Goal: Information Seeking & Learning: Learn about a topic

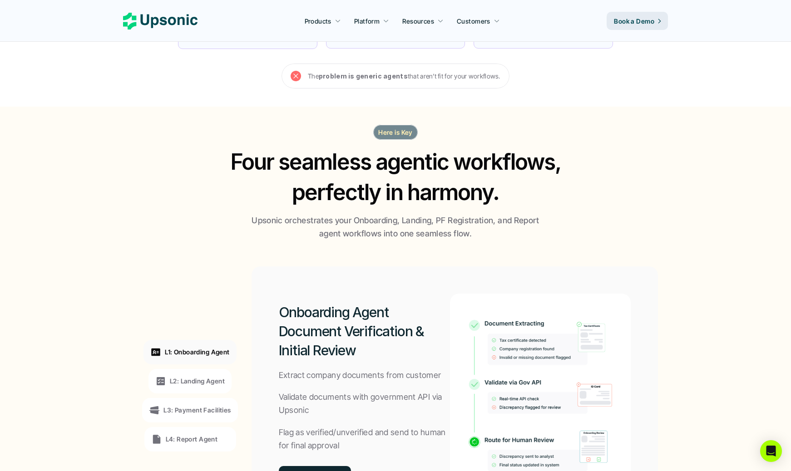
scroll to position [694, 0]
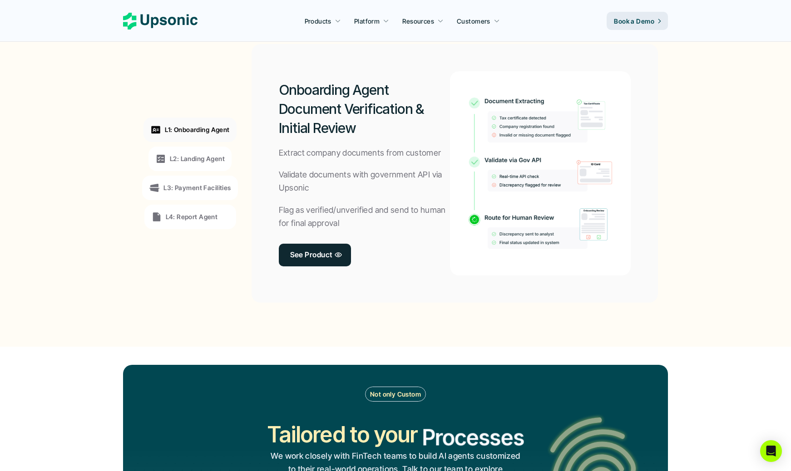
click at [183, 157] on p "L2: Landing Agent" at bounding box center [197, 159] width 55 height 10
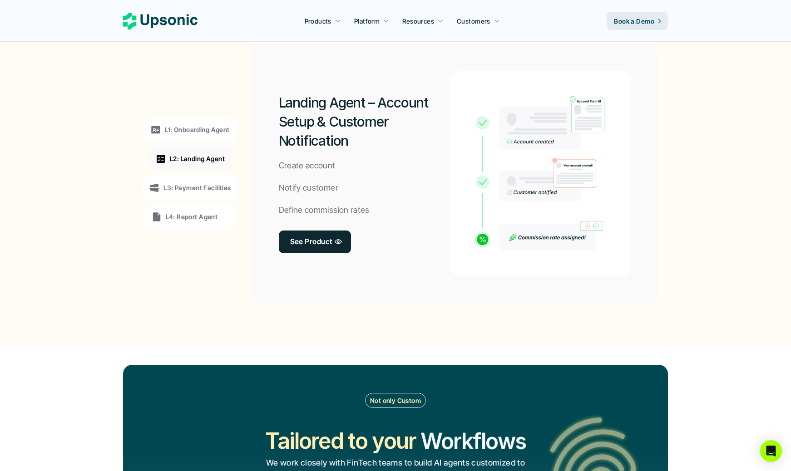
click at [186, 184] on p "L3: Payment Facilities" at bounding box center [196, 188] width 67 height 10
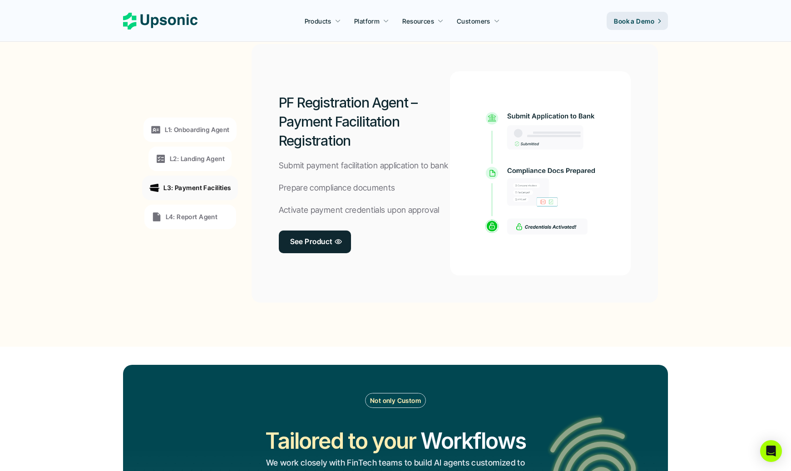
click at [188, 211] on div "L4: Report Agent" at bounding box center [190, 217] width 92 height 25
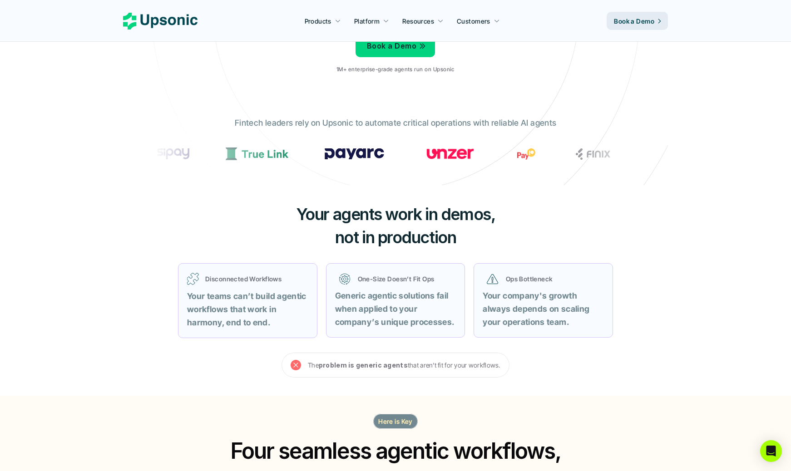
scroll to position [0, 0]
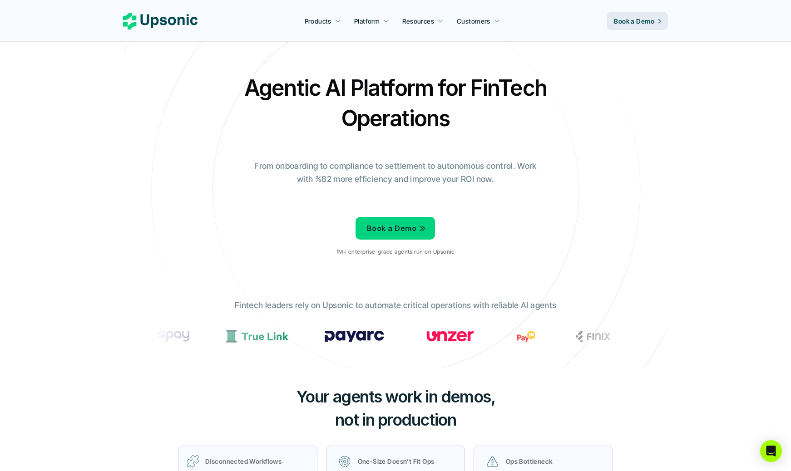
click at [301, 91] on h2 "Agentic AI Platform for FinTech Operations" at bounding box center [396, 103] width 318 height 61
click at [308, 168] on p "From onboarding to compliance to settlement to autonomous control. Work with %8…" at bounding box center [395, 173] width 295 height 26
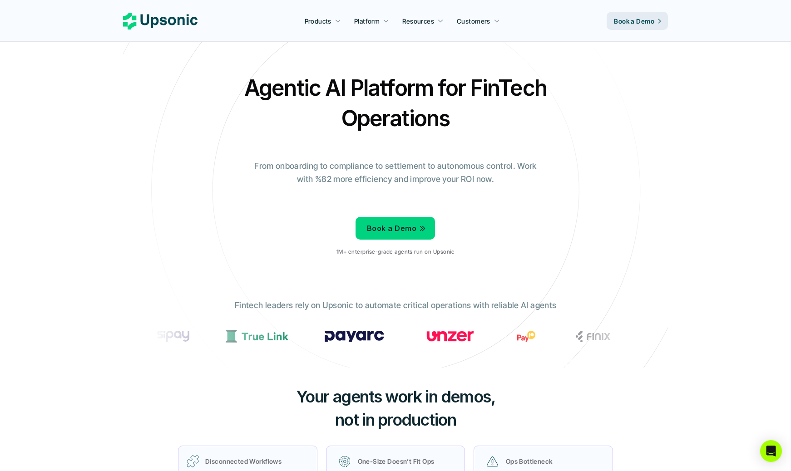
click at [308, 168] on p "From onboarding to compliance to settlement to autonomous control. Work with %8…" at bounding box center [395, 173] width 295 height 26
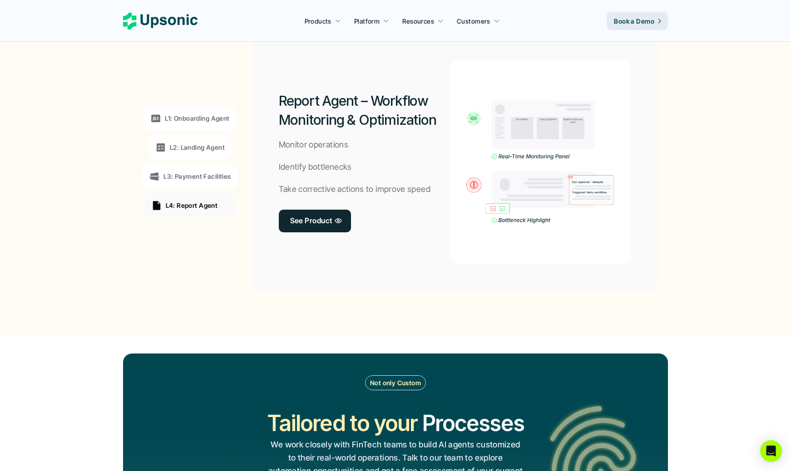
scroll to position [709, 0]
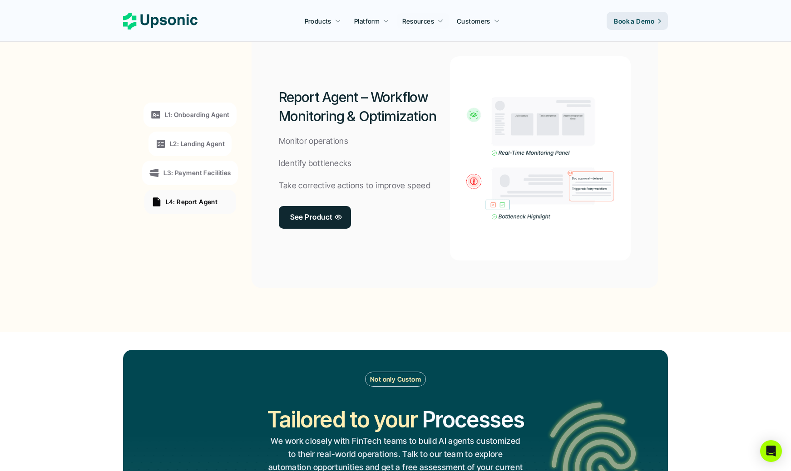
click at [212, 142] on p "L2: Landing Agent" at bounding box center [197, 144] width 55 height 10
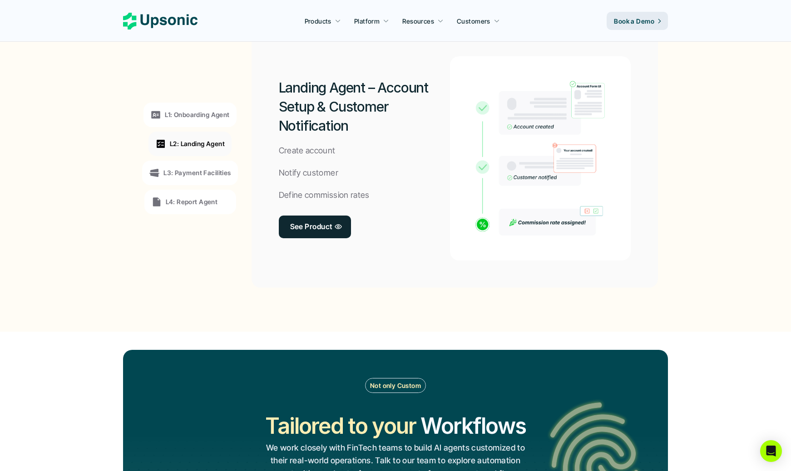
click at [200, 120] on div "L1: Onboarding Agent" at bounding box center [189, 114] width 79 height 11
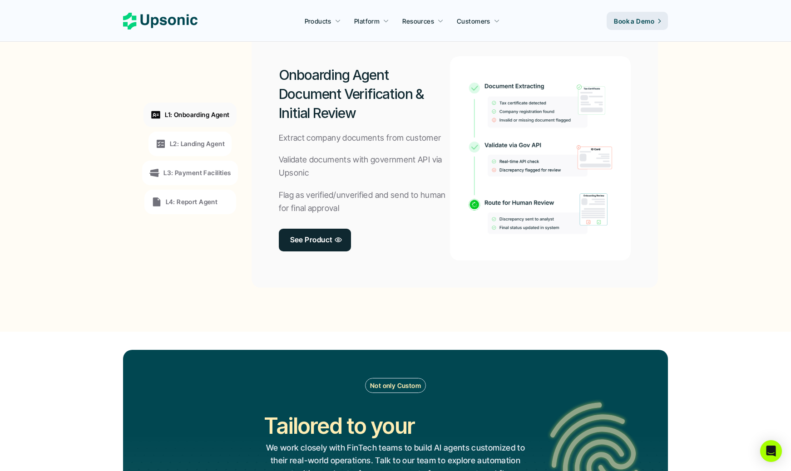
click at [198, 144] on p "L2: Landing Agent" at bounding box center [197, 144] width 55 height 10
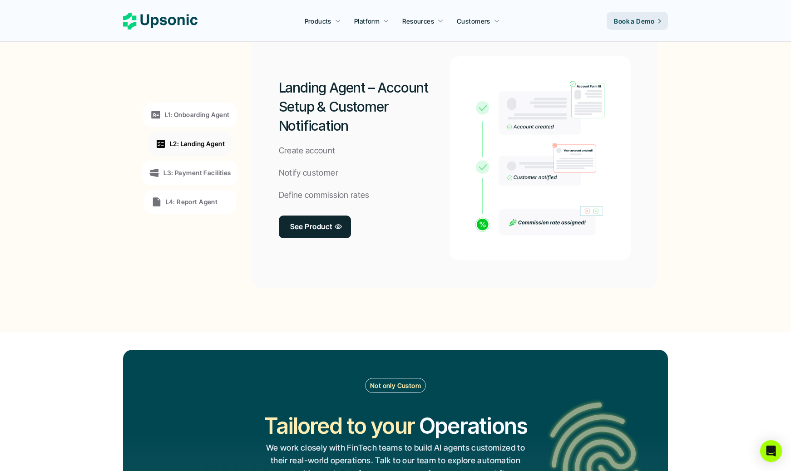
click at [193, 179] on div "L3: Payment Facilities" at bounding box center [189, 173] width 95 height 25
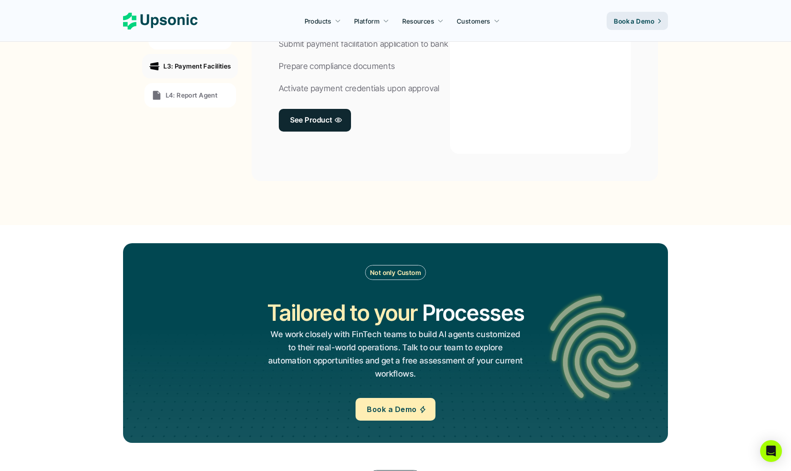
scroll to position [866, 0]
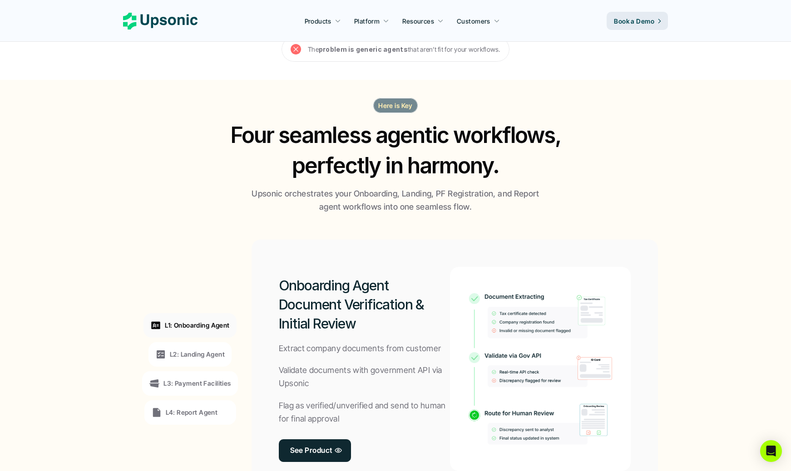
scroll to position [559, 0]
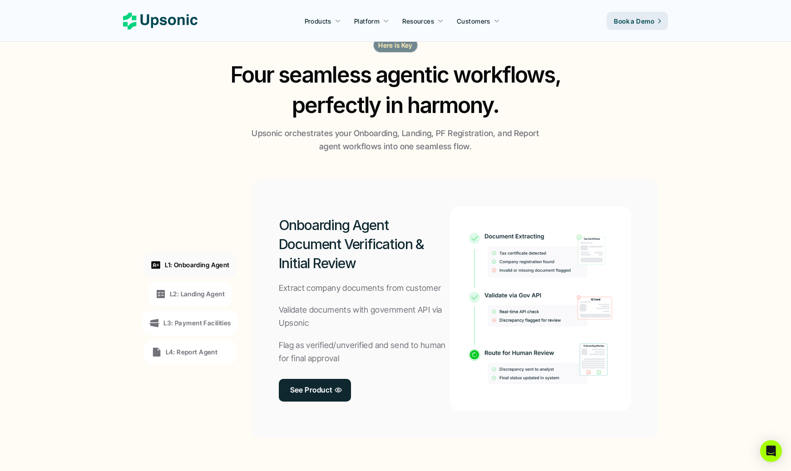
click at [205, 325] on p "L3: Payment Facilities" at bounding box center [196, 323] width 67 height 10
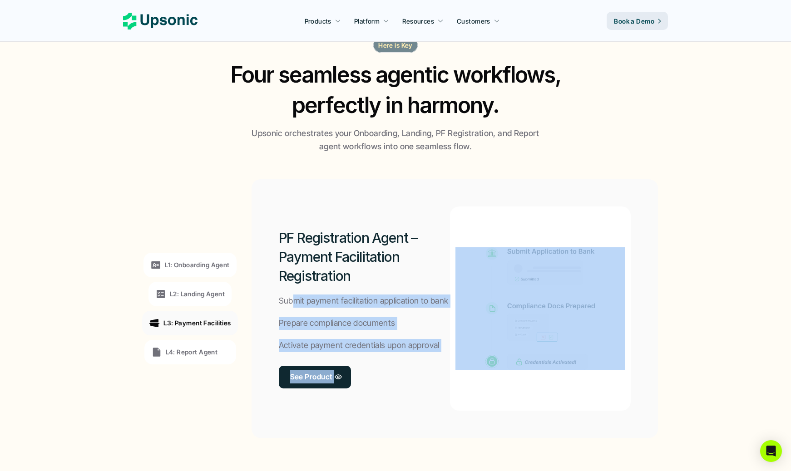
drag, startPoint x: 291, startPoint y: 302, endPoint x: 453, endPoint y: 305, distance: 161.7
click at [453, 305] on div "PF Registration Agent – Payment Facilitation Registration Submit payment facili…" at bounding box center [455, 308] width 406 height 259
click at [305, 348] on p "Activate payment credentials upon approval" at bounding box center [359, 345] width 161 height 13
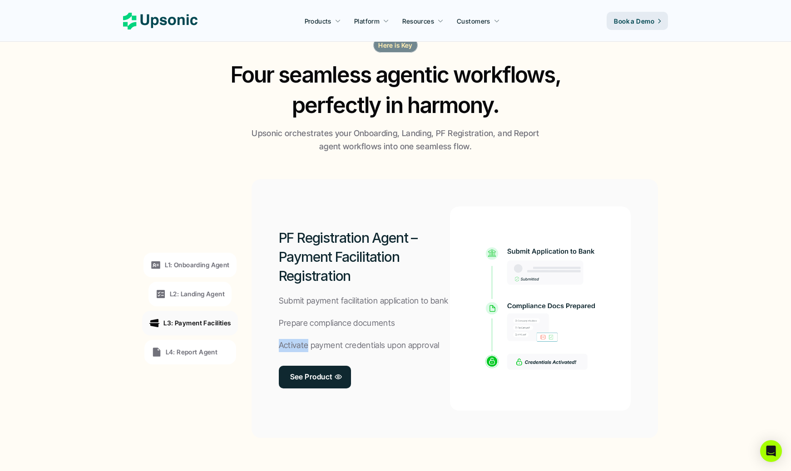
click at [305, 348] on p "Activate payment credentials upon approval" at bounding box center [359, 345] width 161 height 13
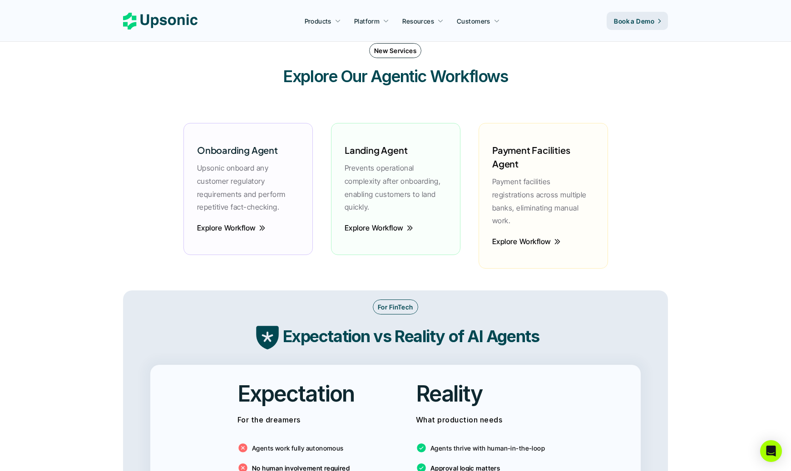
scroll to position [1244, 0]
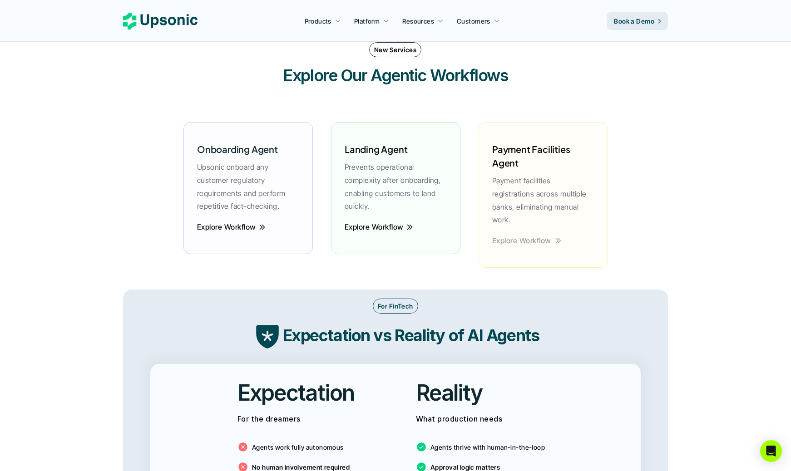
click at [524, 234] on p "Explore Workflow" at bounding box center [521, 240] width 59 height 13
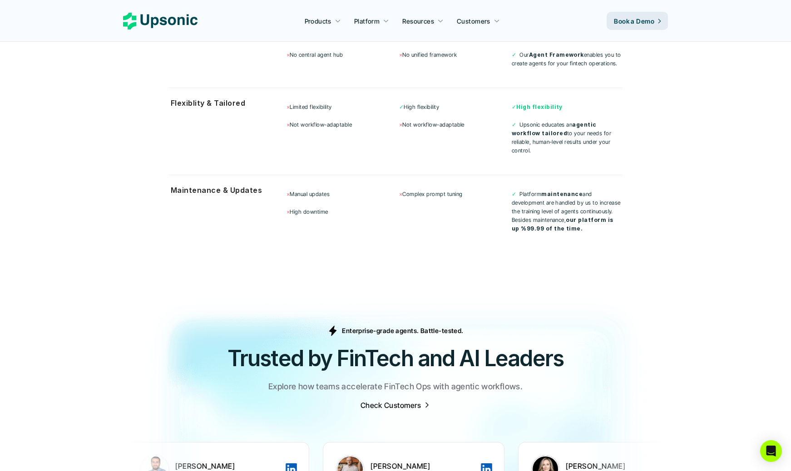
scroll to position [2613, 0]
